Goal: Task Accomplishment & Management: Manage account settings

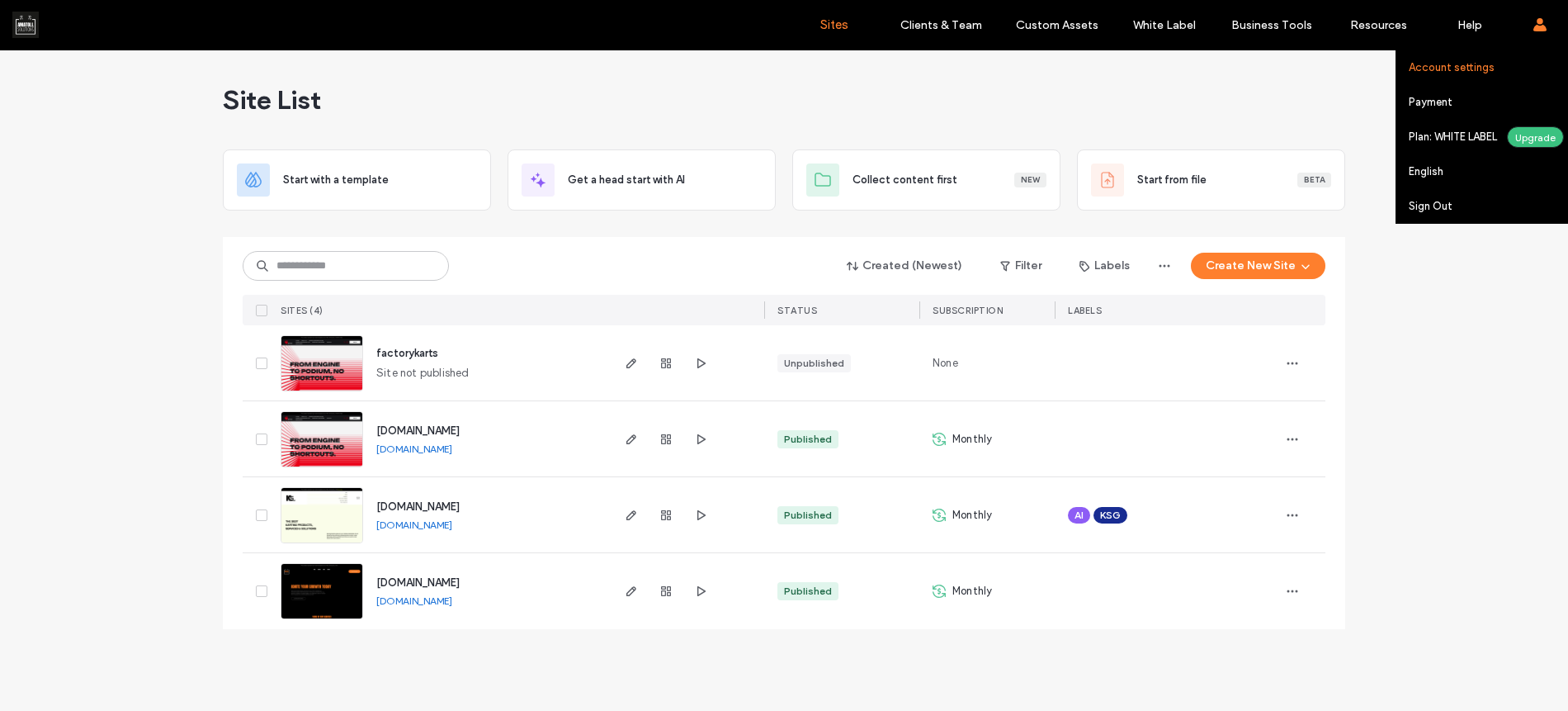
click at [1487, 66] on label "Account settings" at bounding box center [1452, 67] width 86 height 13
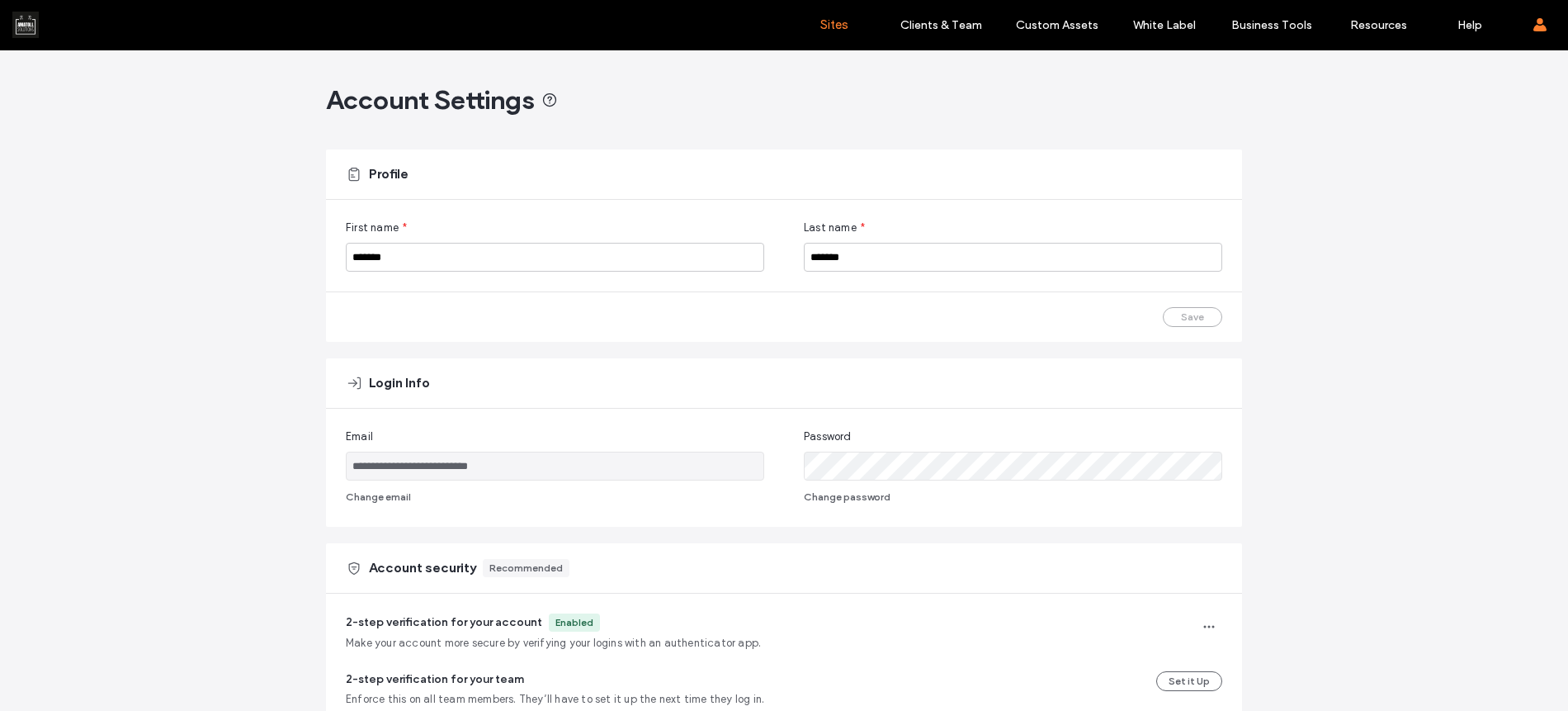
click at [853, 25] on link "Sites" at bounding box center [834, 25] width 98 height 49
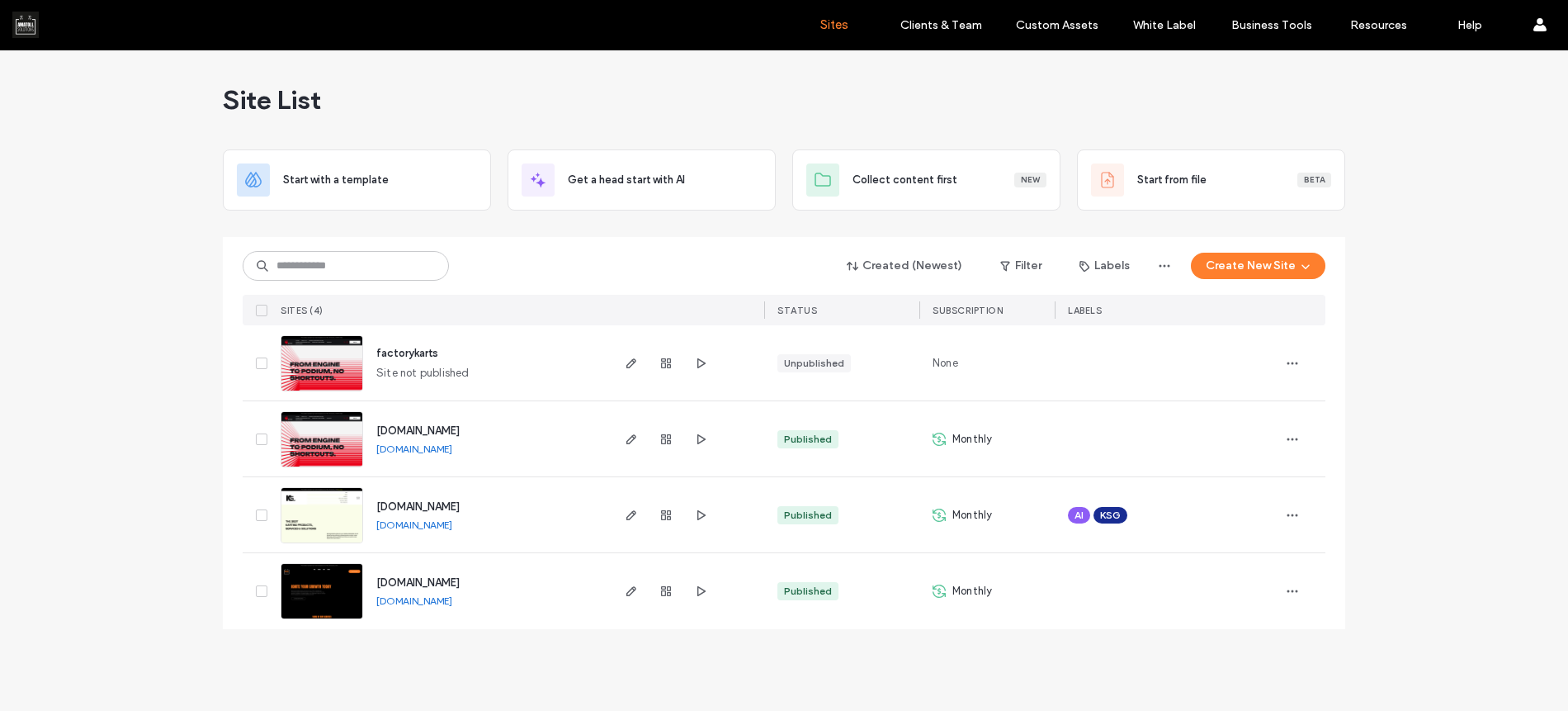
click at [437, 451] on link "[DOMAIN_NAME]" at bounding box center [415, 448] width 76 height 13
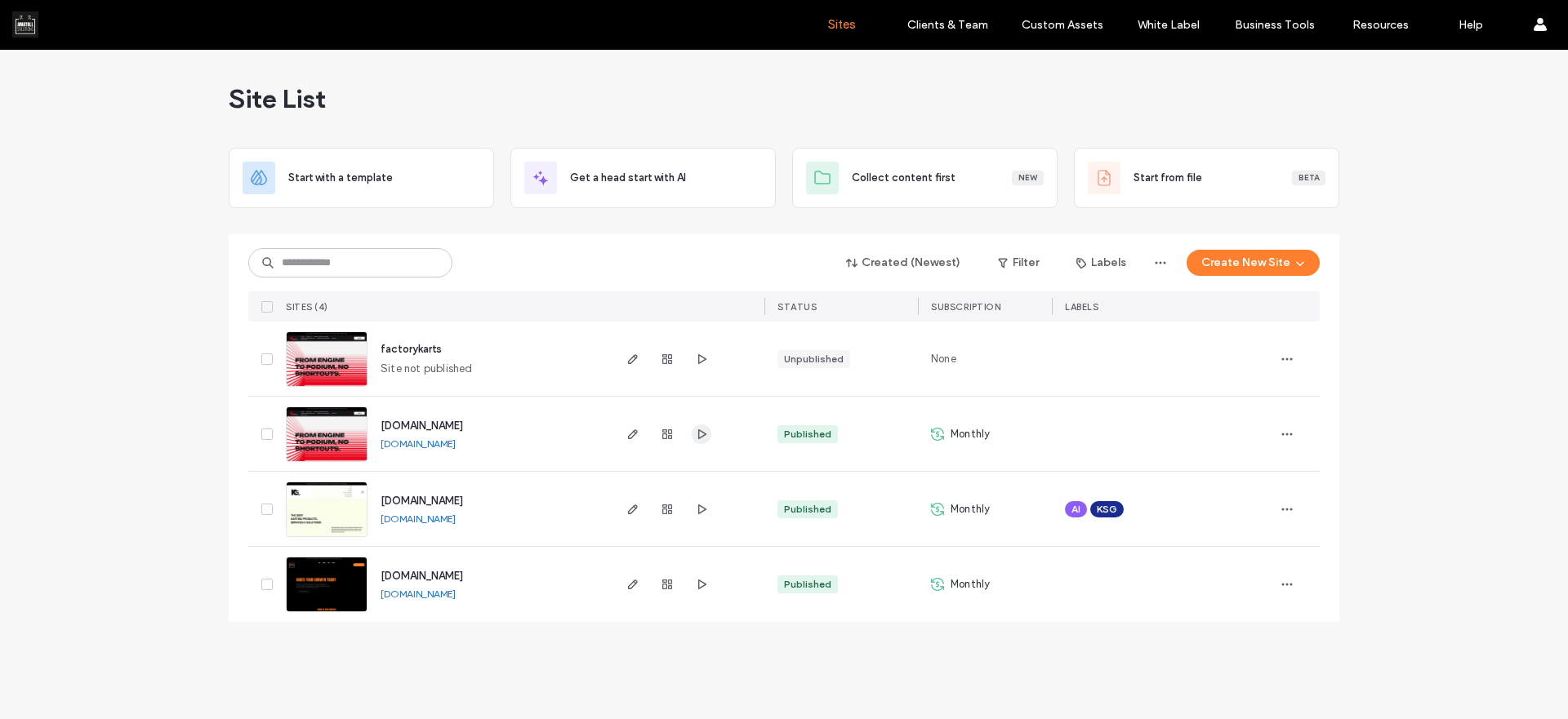
click at [701, 434] on icon "button" at bounding box center [702, 435] width 13 height 13
click at [316, 421] on img at bounding box center [326, 462] width 80 height 111
click at [342, 365] on img at bounding box center [326, 388] width 80 height 111
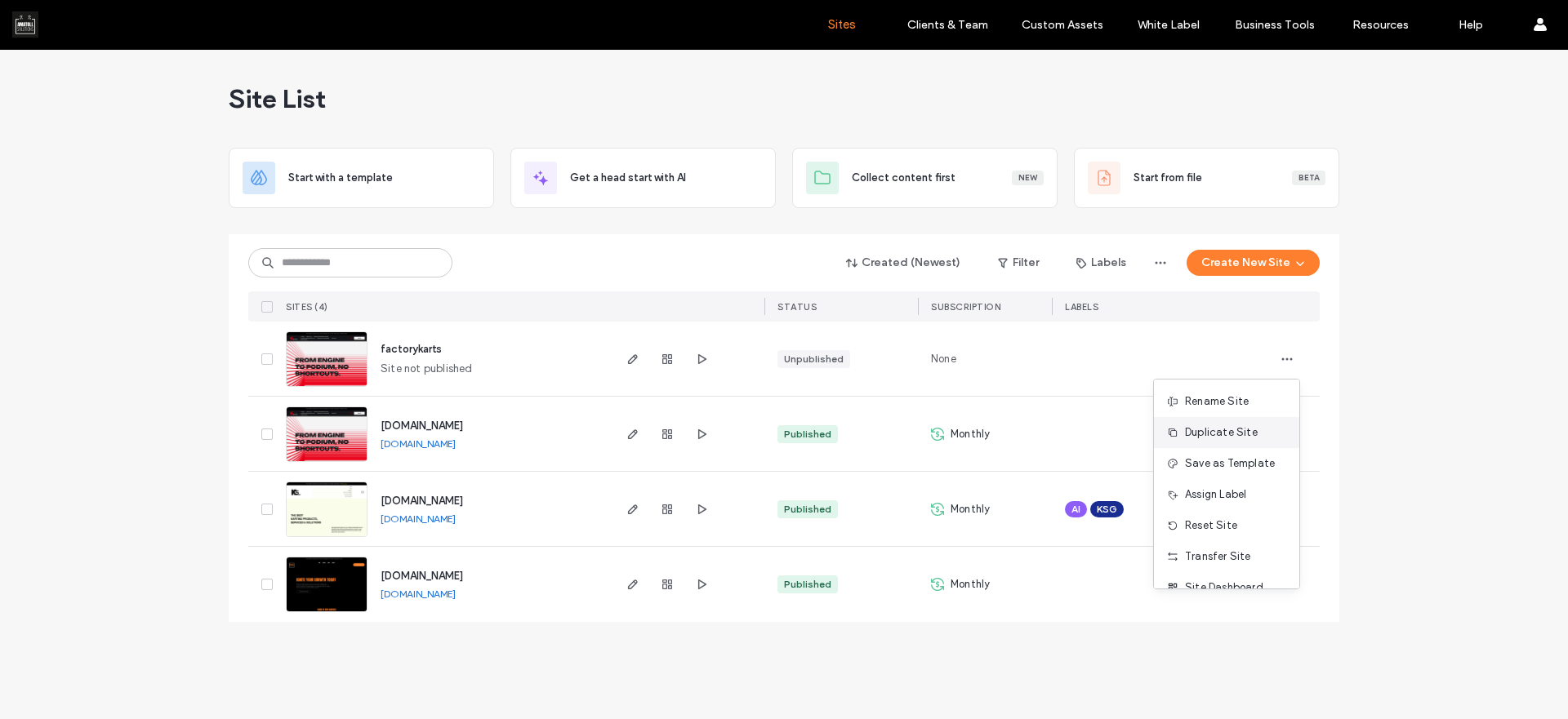
click at [1246, 432] on span "Duplicate Site" at bounding box center [1221, 432] width 73 height 16
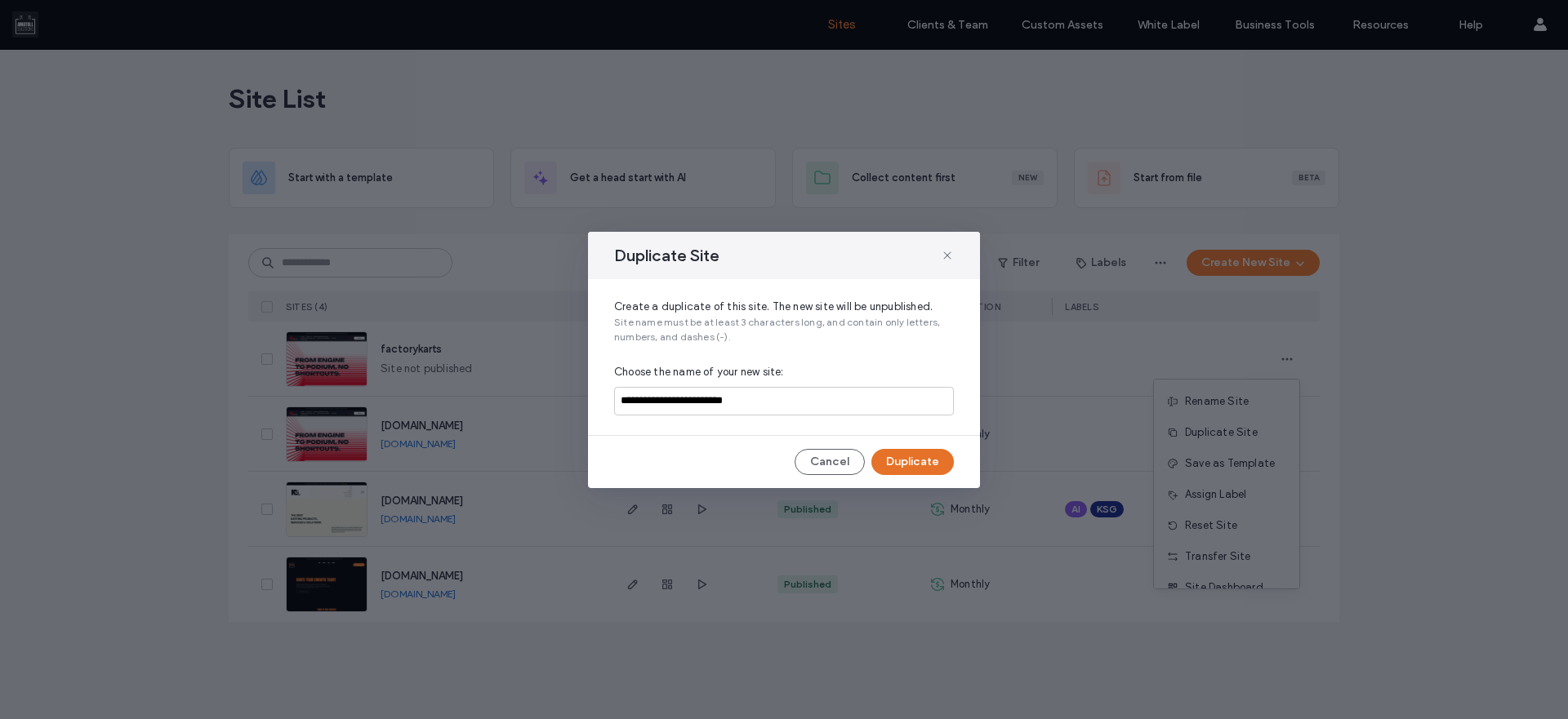
click at [923, 459] on button "Duplicate" at bounding box center [912, 461] width 82 height 26
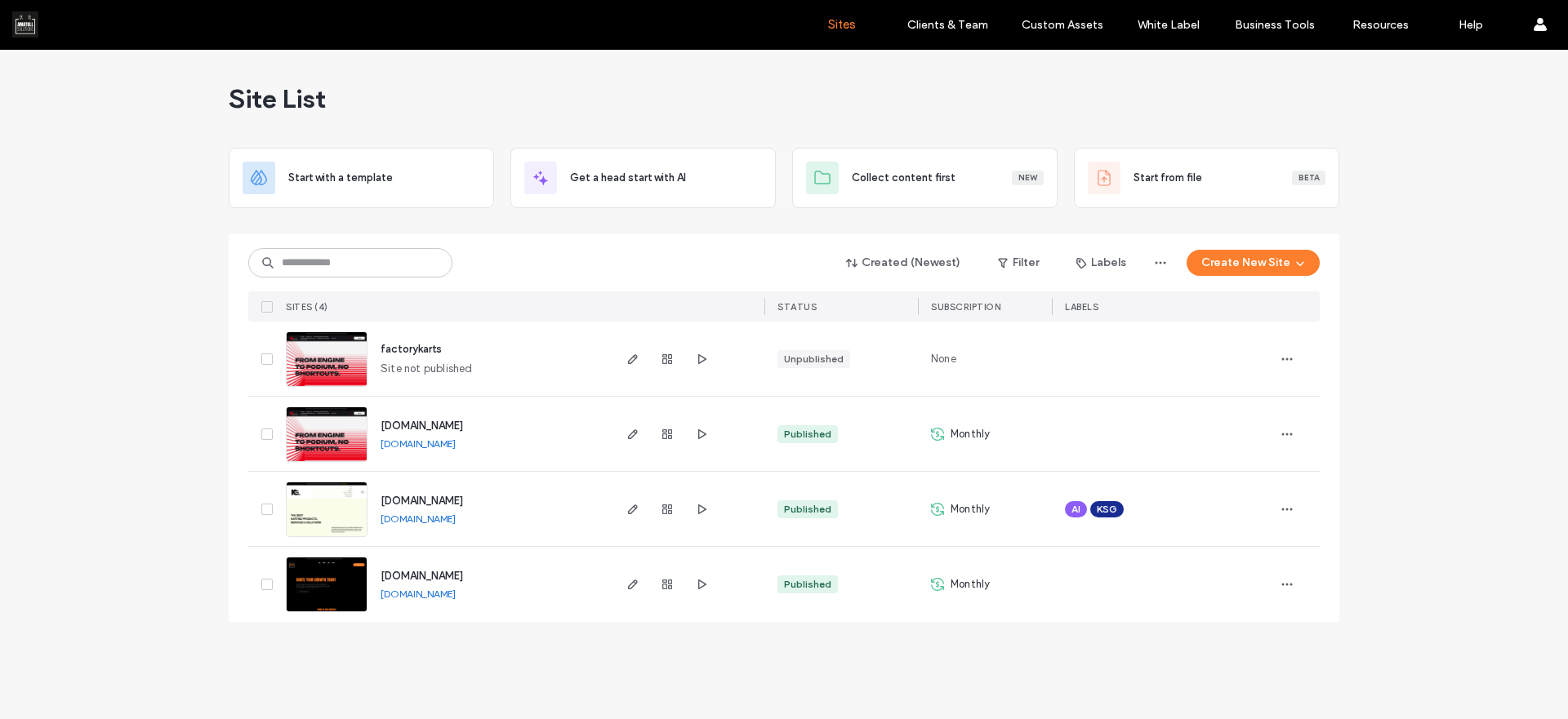
click at [427, 521] on link "[DOMAIN_NAME]" at bounding box center [418, 518] width 76 height 13
click at [456, 596] on link "[DOMAIN_NAME]" at bounding box center [418, 593] width 76 height 13
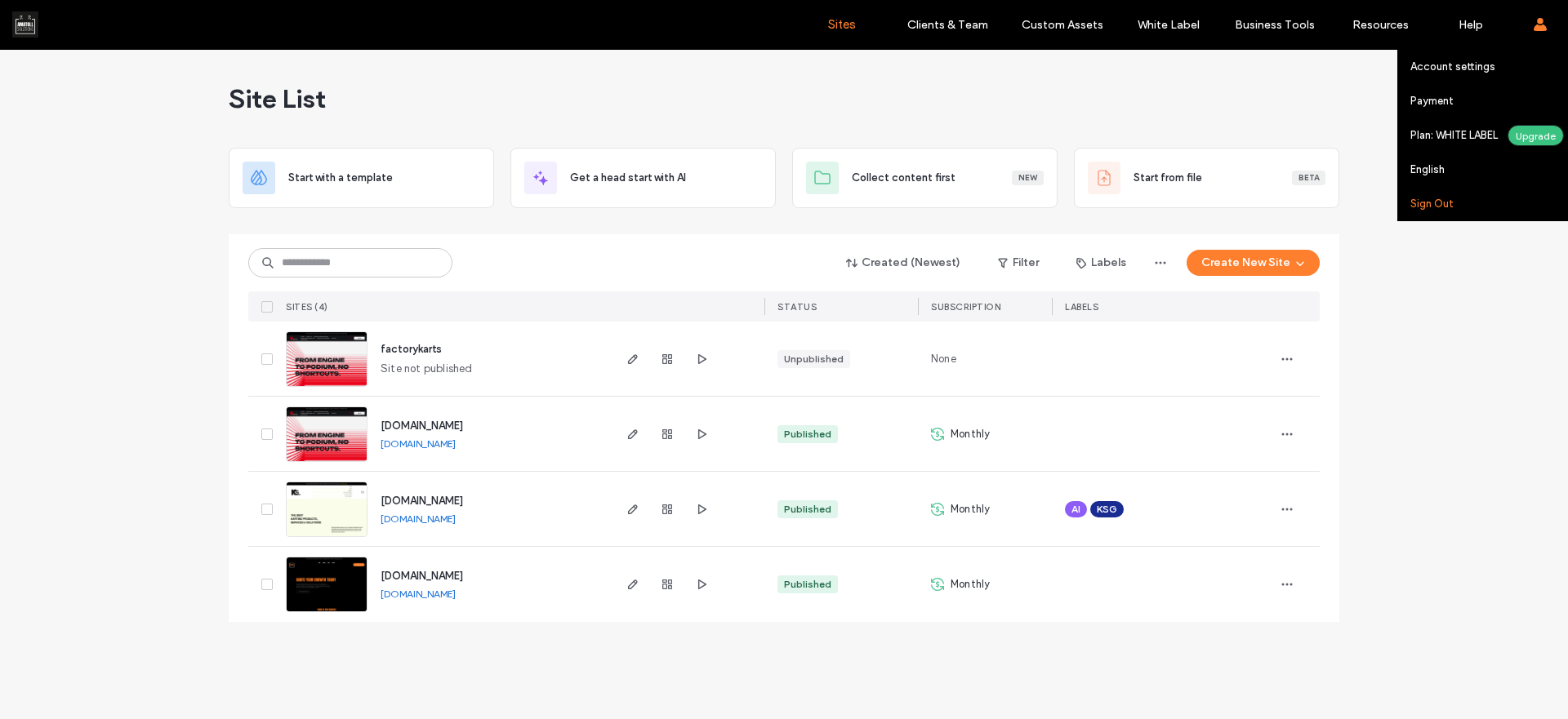
click at [1470, 192] on link "Sign Out" at bounding box center [1489, 204] width 158 height 34
